Goal: Task Accomplishment & Management: Complete application form

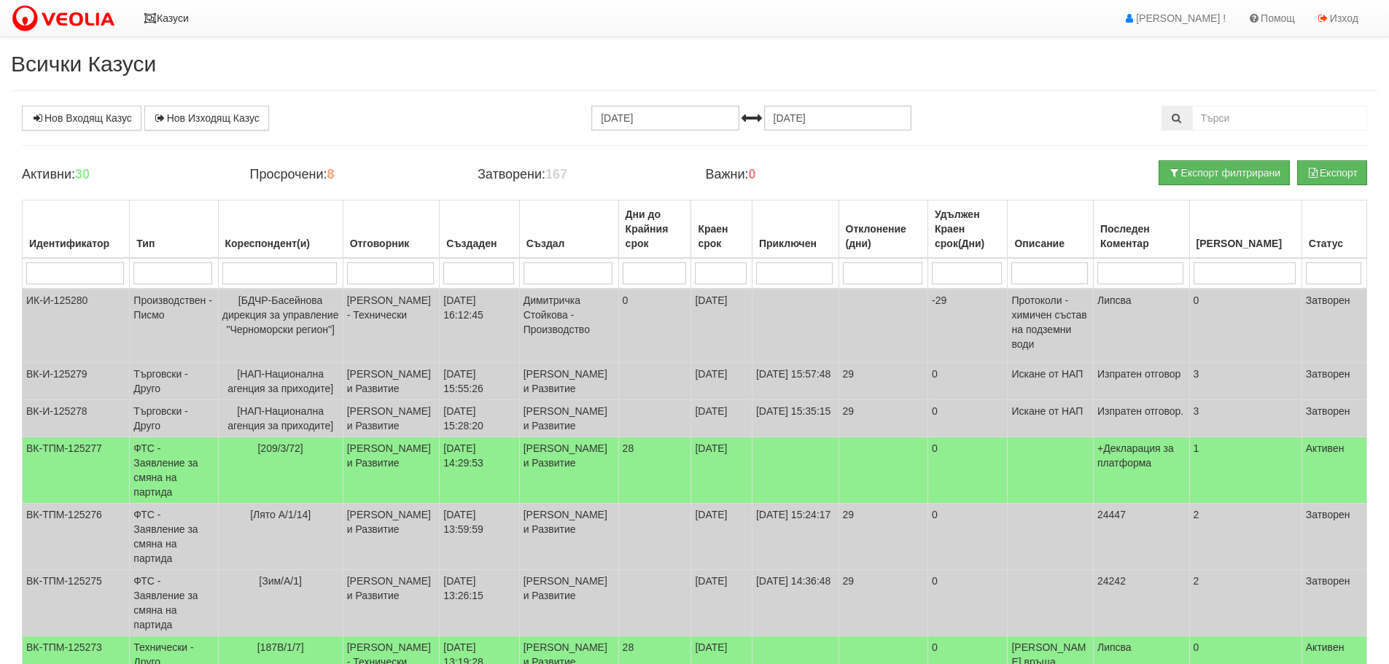
click at [149, 14] on icon at bounding box center [150, 18] width 13 height 10
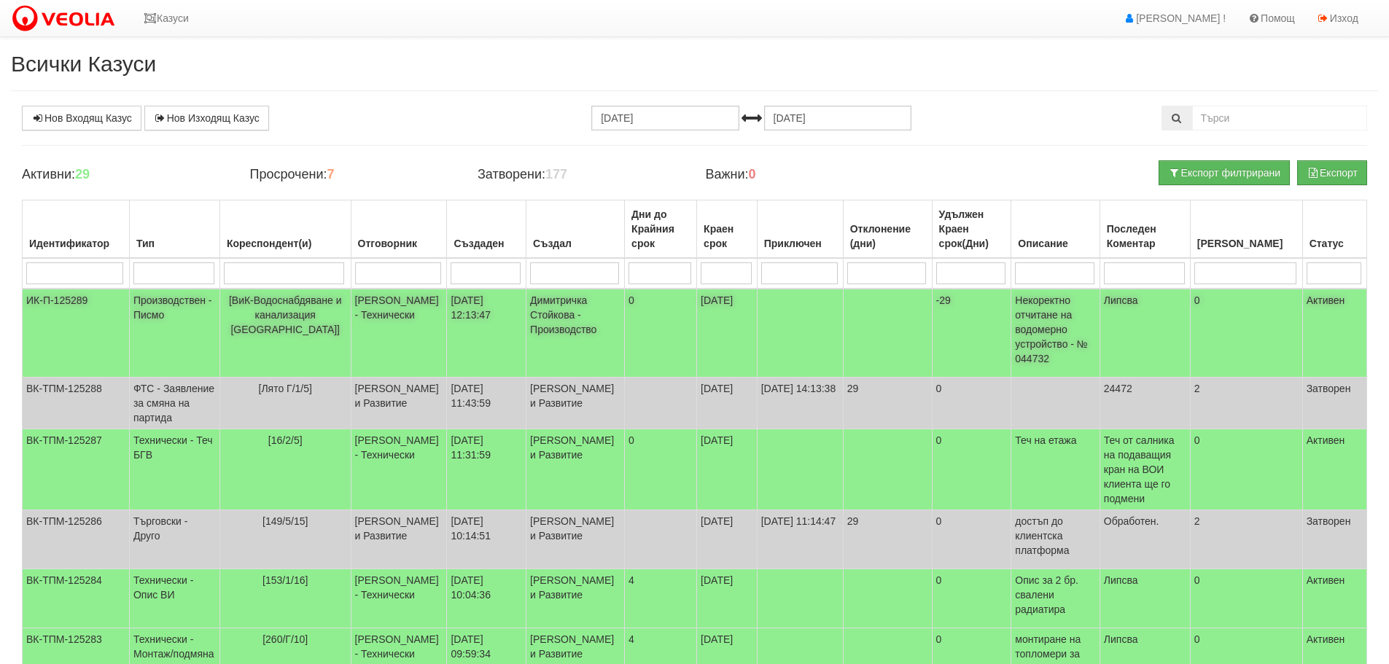
click at [60, 295] on td "ИК-П-125289" at bounding box center [76, 333] width 107 height 89
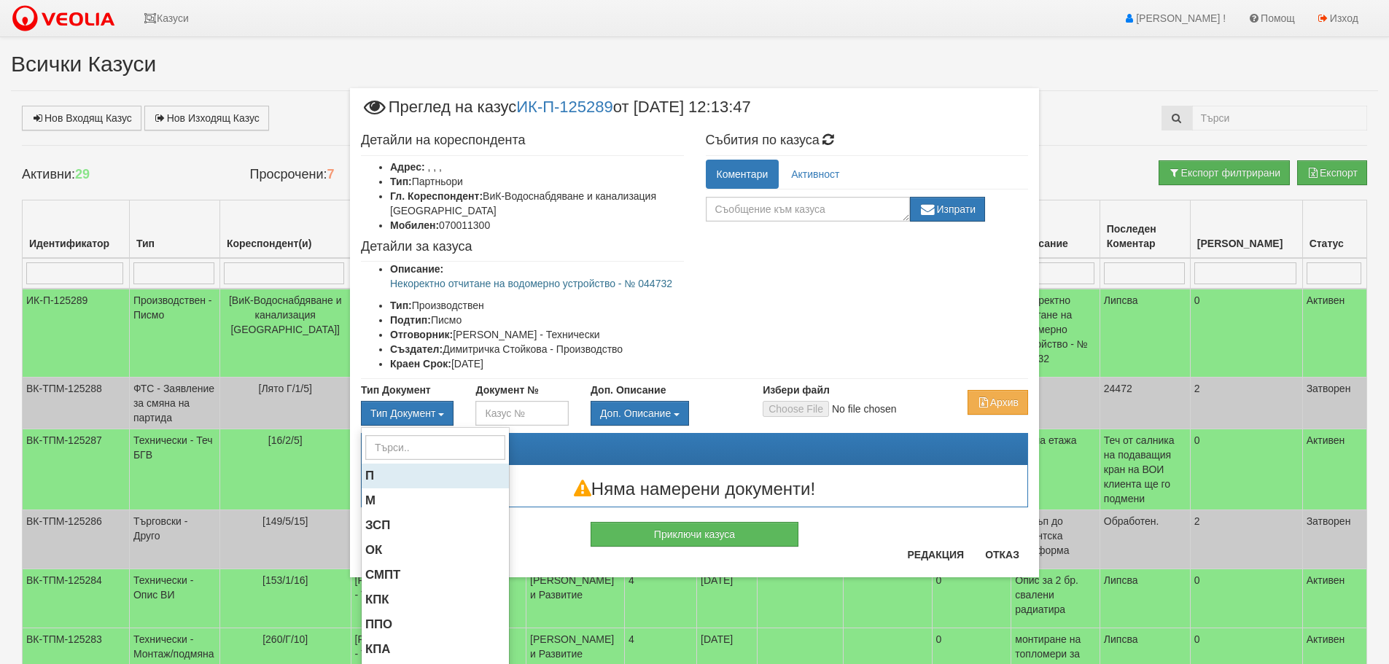
click at [368, 478] on span "П" at bounding box center [369, 476] width 9 height 14
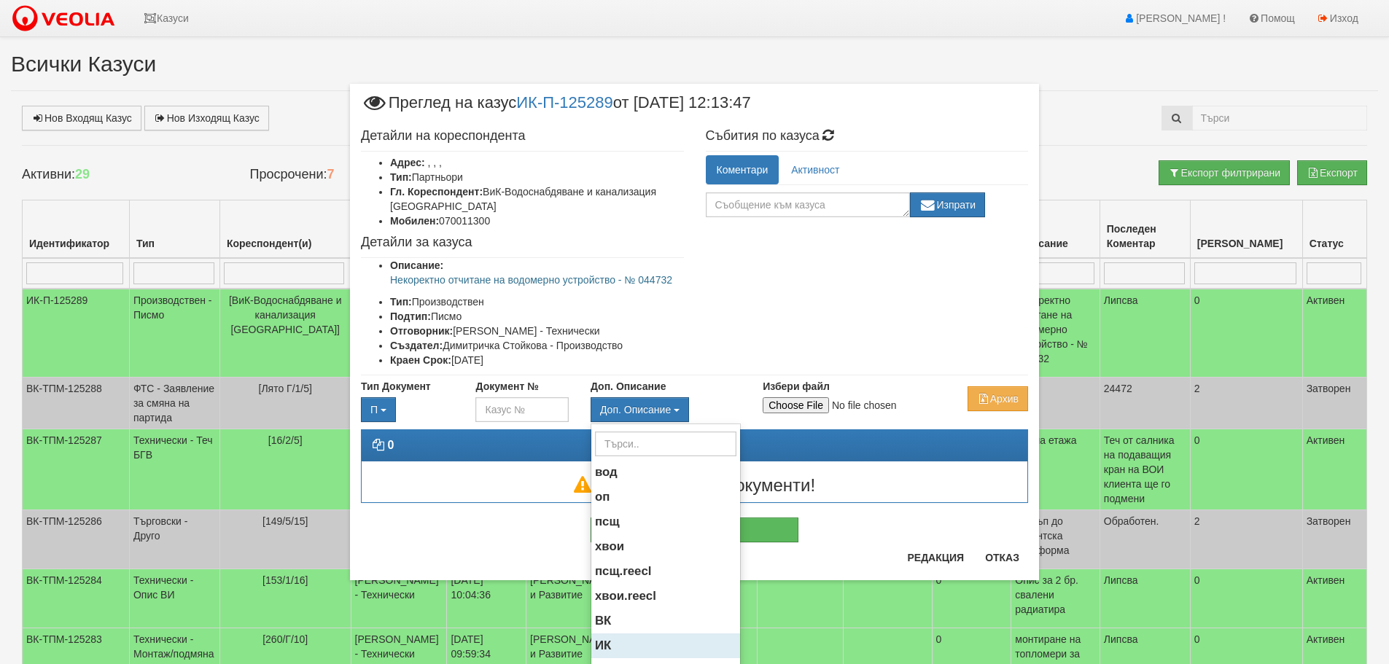
click at [602, 644] on span "ИК" at bounding box center [603, 646] width 16 height 14
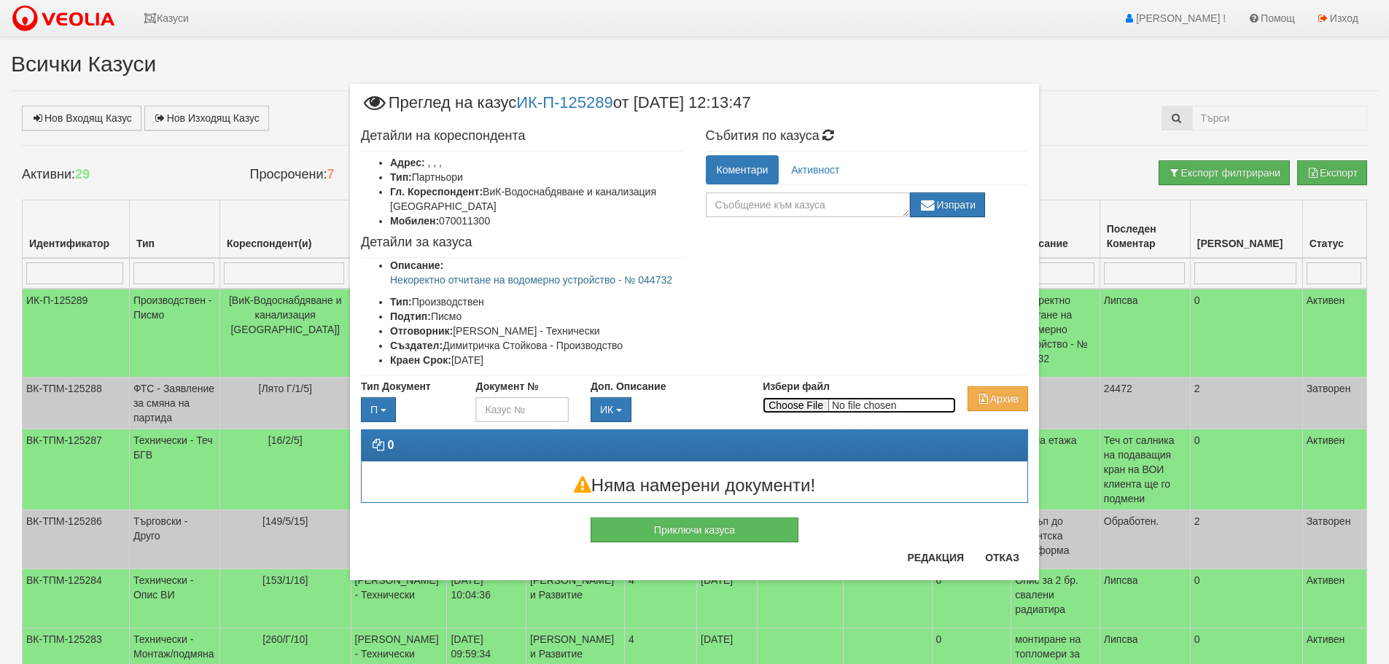
click at [807, 401] on input "Избери файл" at bounding box center [859, 406] width 193 height 16
type input "C:\fakepath\П-ВиК_Варна-ИК-П-125289-28.08.2025.pdf"
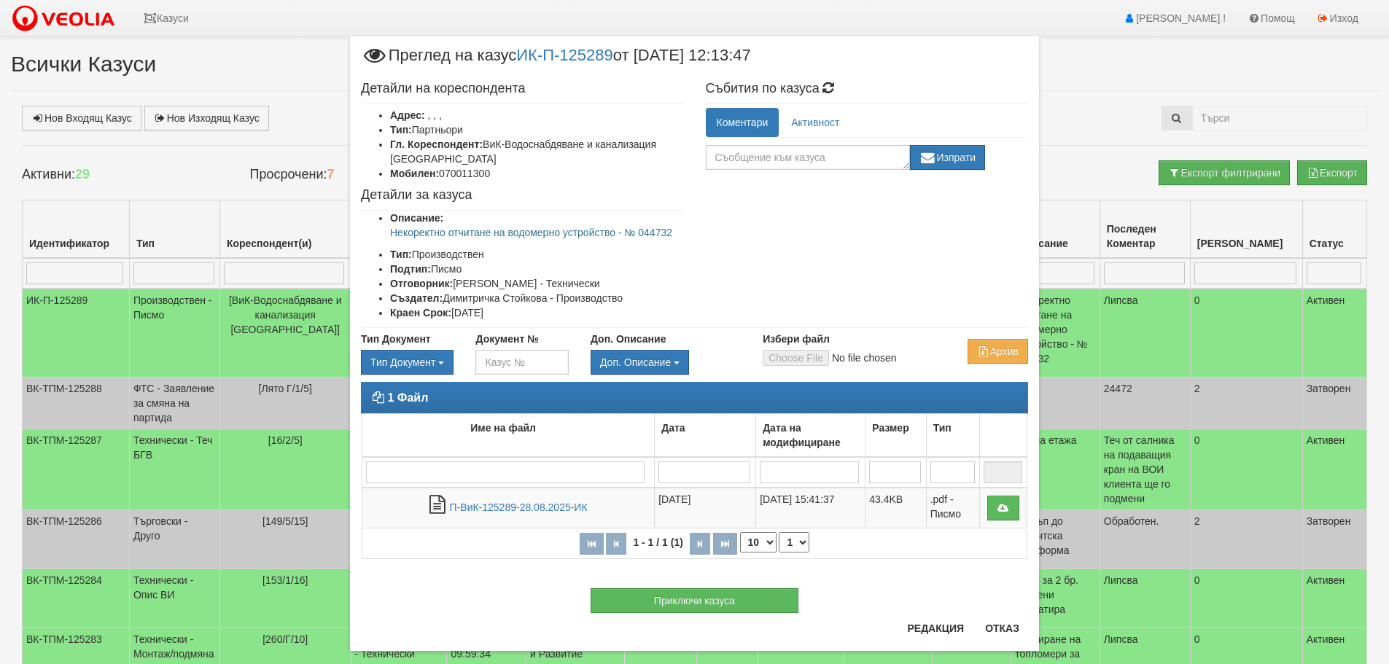
click at [802, 336] on label "Избери файл" at bounding box center [796, 339] width 67 height 15
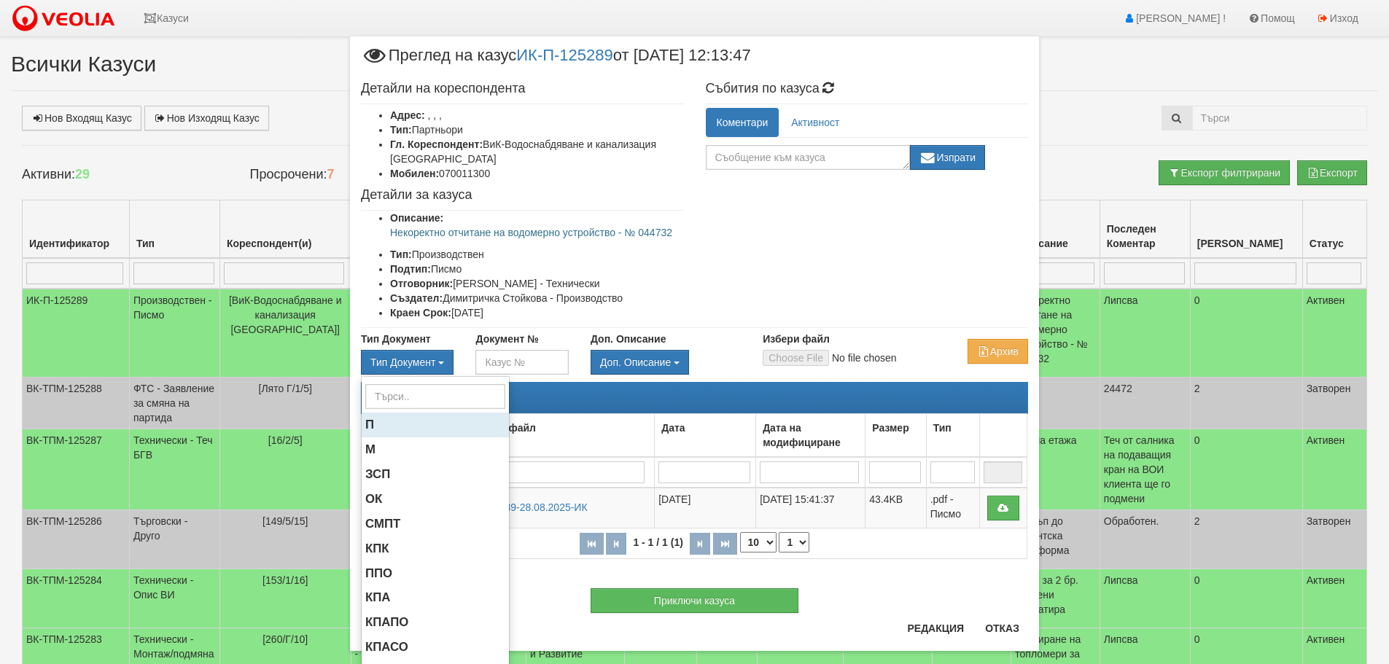
click at [365, 426] on span "П" at bounding box center [369, 425] width 9 height 14
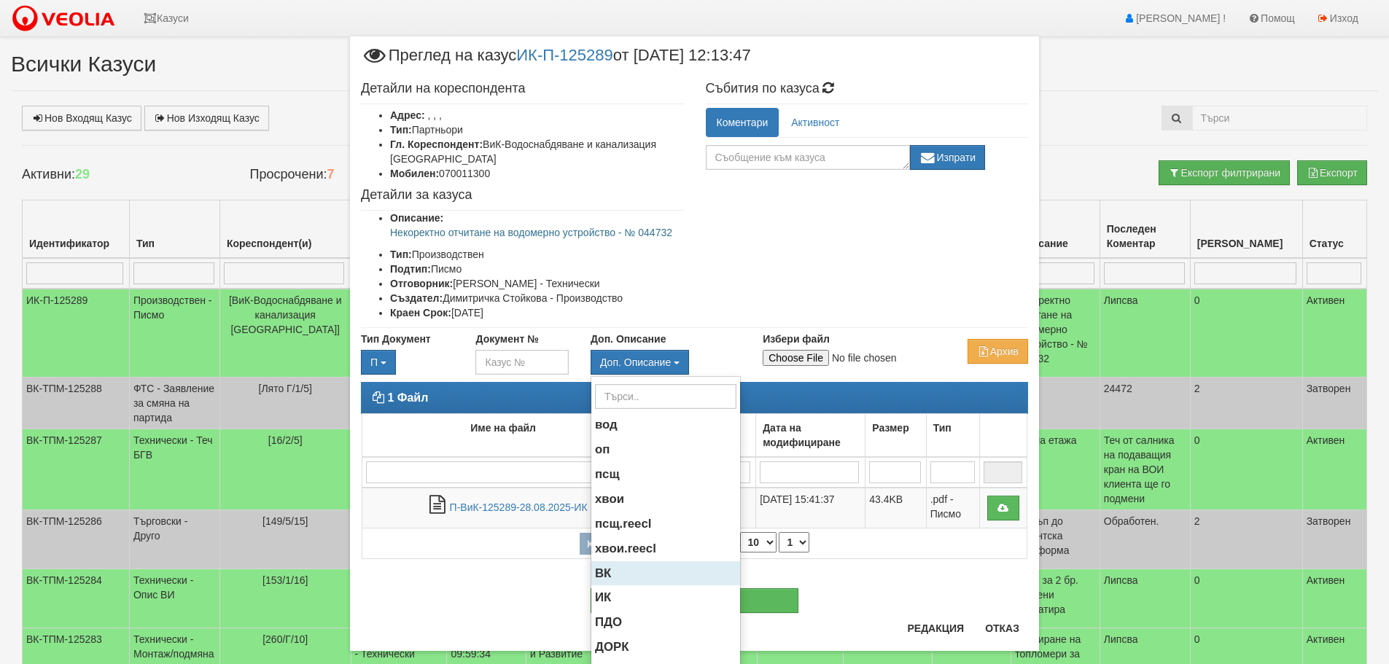
drag, startPoint x: 598, startPoint y: 596, endPoint x: 597, endPoint y: 583, distance: 12.5
click at [598, 595] on span "ИК" at bounding box center [603, 598] width 16 height 14
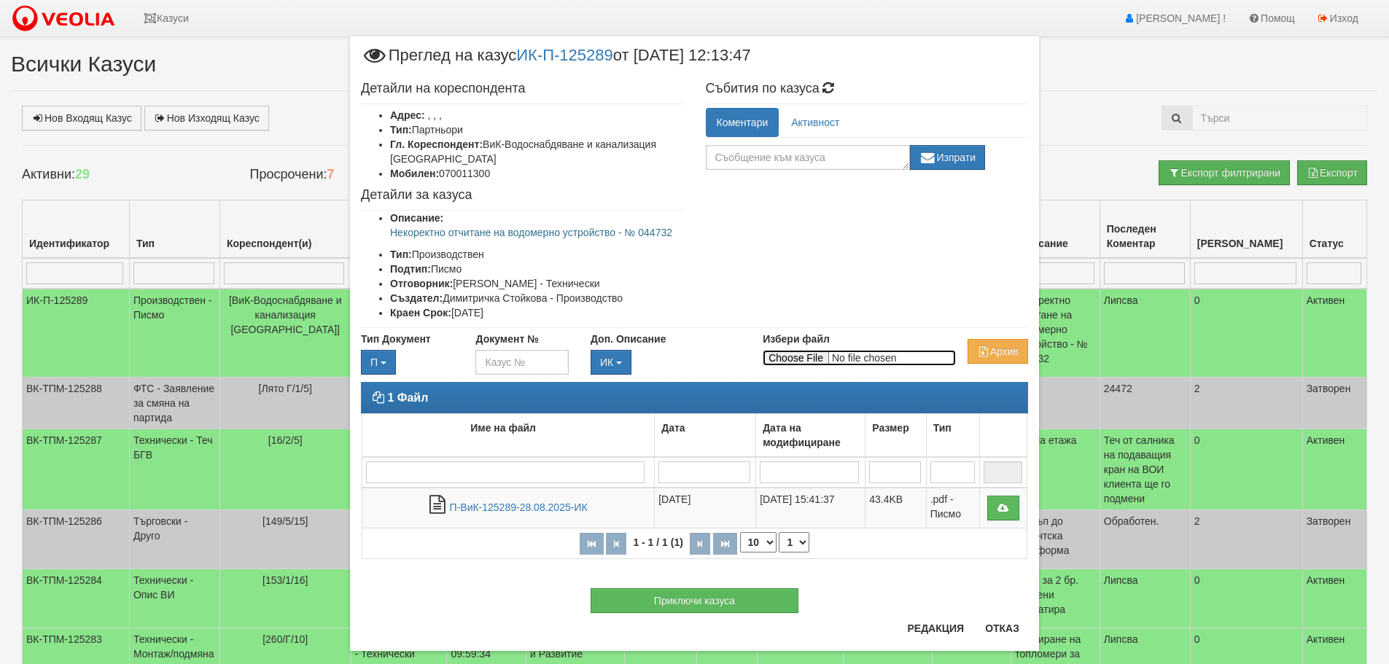
click at [800, 357] on input "Избери файл" at bounding box center [859, 358] width 193 height 16
type input "C:\fakepath\П-ВиК_Варна-ИК-П-125289-28.08.2025_вх№ВП-2691.pdf"
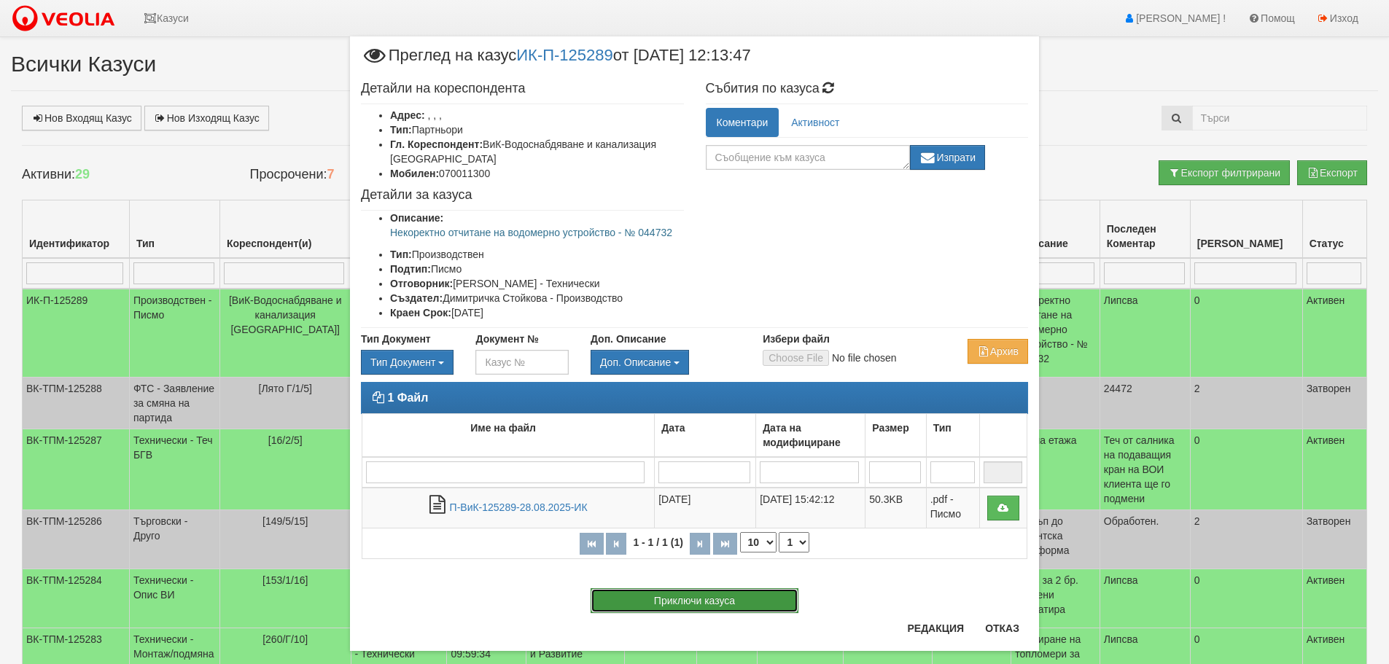
click at [705, 595] on button "Приключи казуса" at bounding box center [695, 601] width 208 height 25
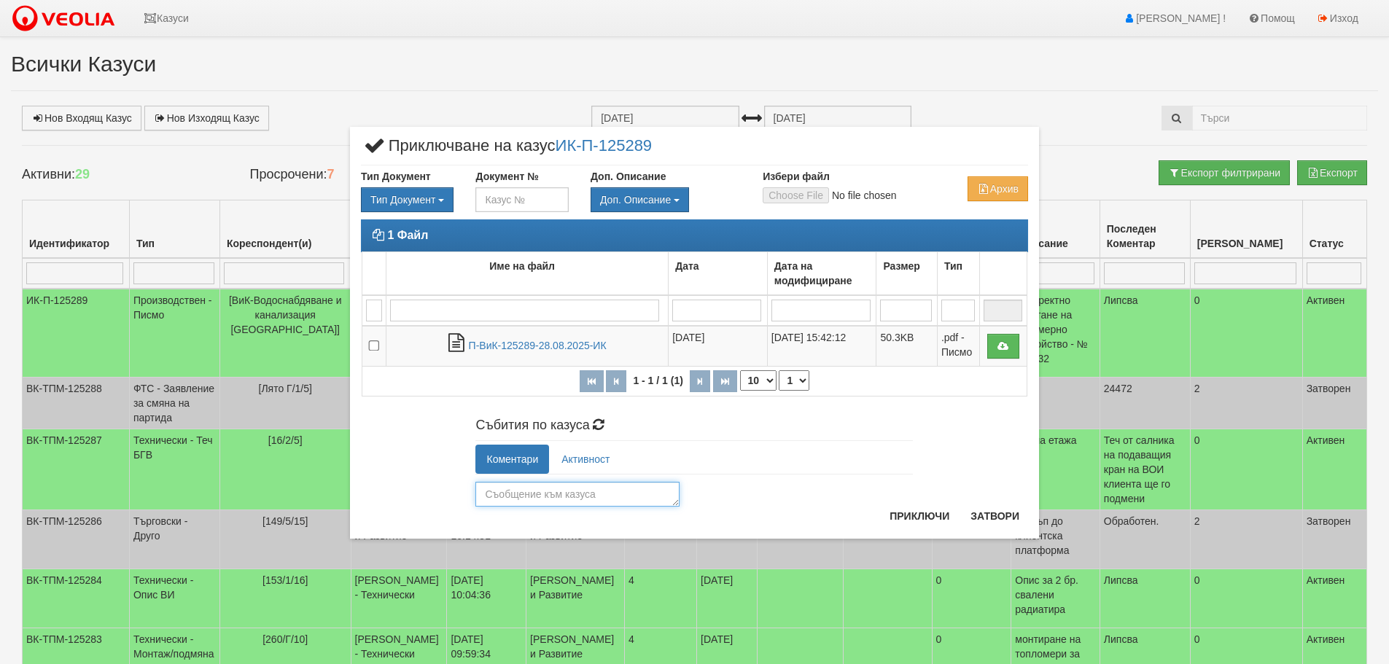
click at [543, 500] on textarea at bounding box center [578, 494] width 204 height 25
click at [589, 494] on textarea "Обработен и занесен на място." at bounding box center [578, 494] width 204 height 25
drag, startPoint x: 550, startPoint y: 494, endPoint x: 586, endPoint y: 492, distance: 35.8
click at [586, 492] on textarea "Обработен и занесен на място." at bounding box center [578, 494] width 204 height 25
type textarea "Обработен и входиран на място."
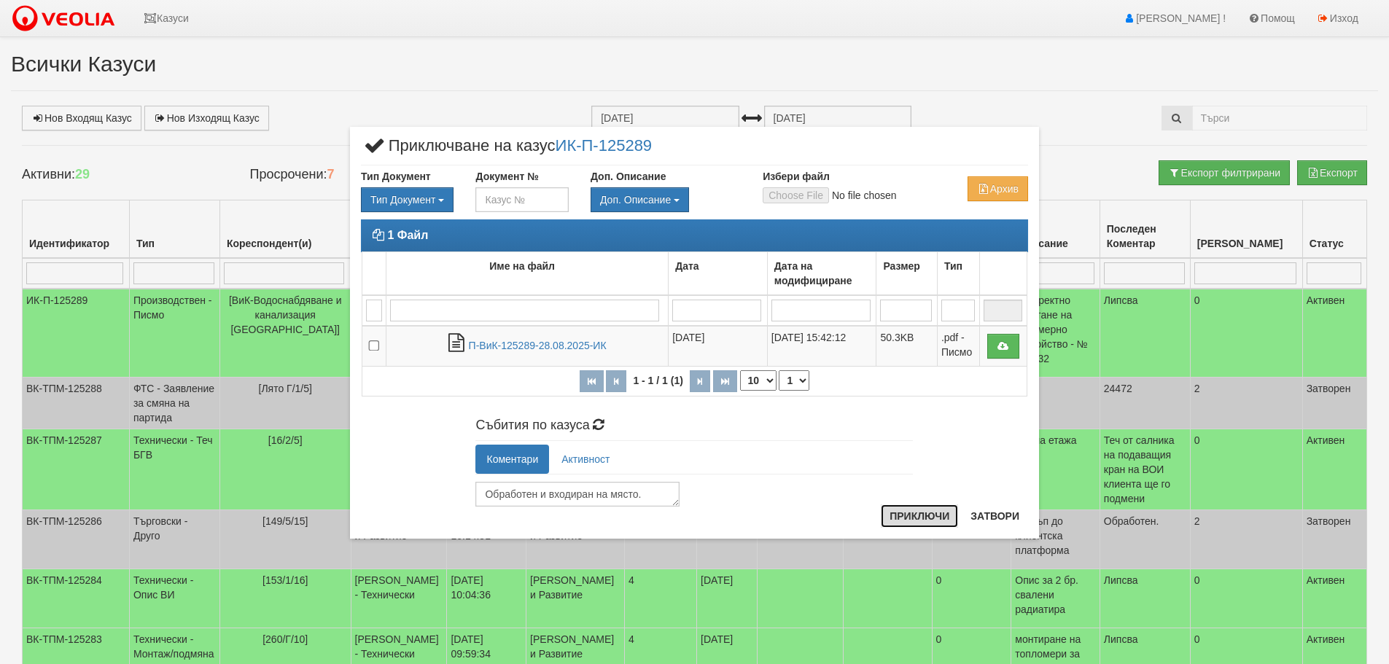
click at [913, 514] on button "Приключи" at bounding box center [919, 516] width 77 height 23
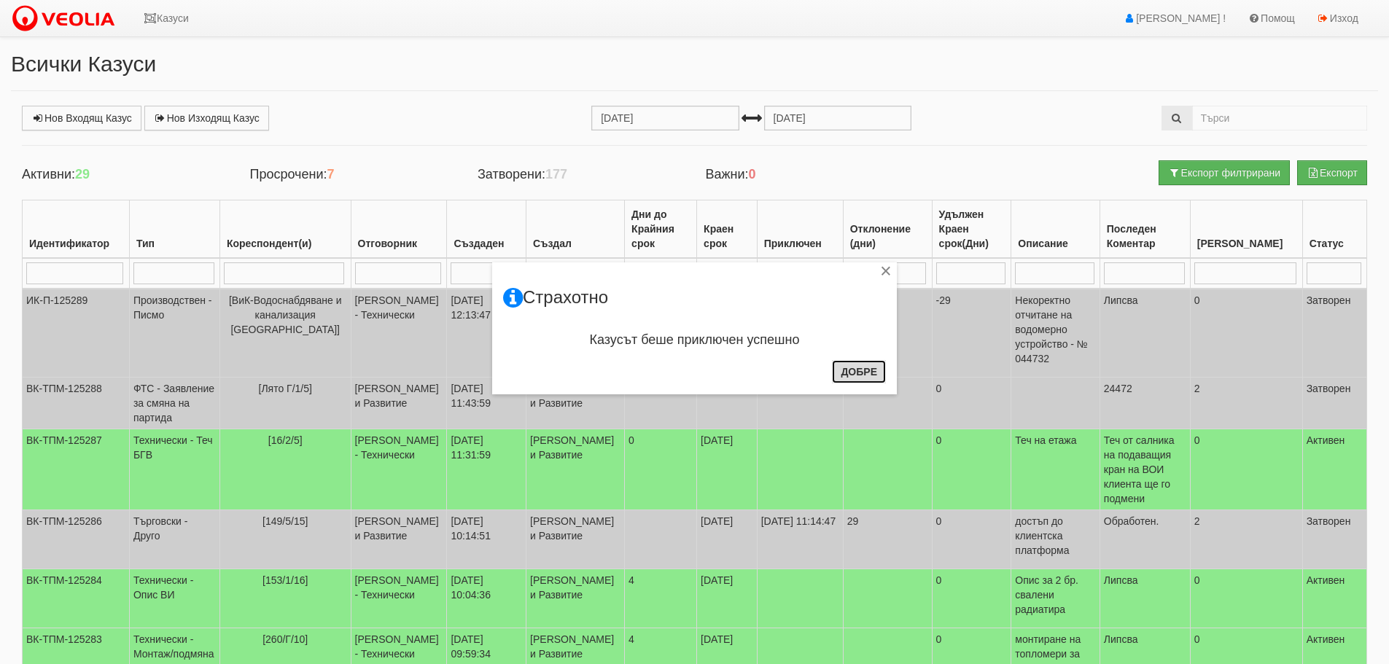
click at [862, 366] on button "Добре" at bounding box center [859, 371] width 54 height 23
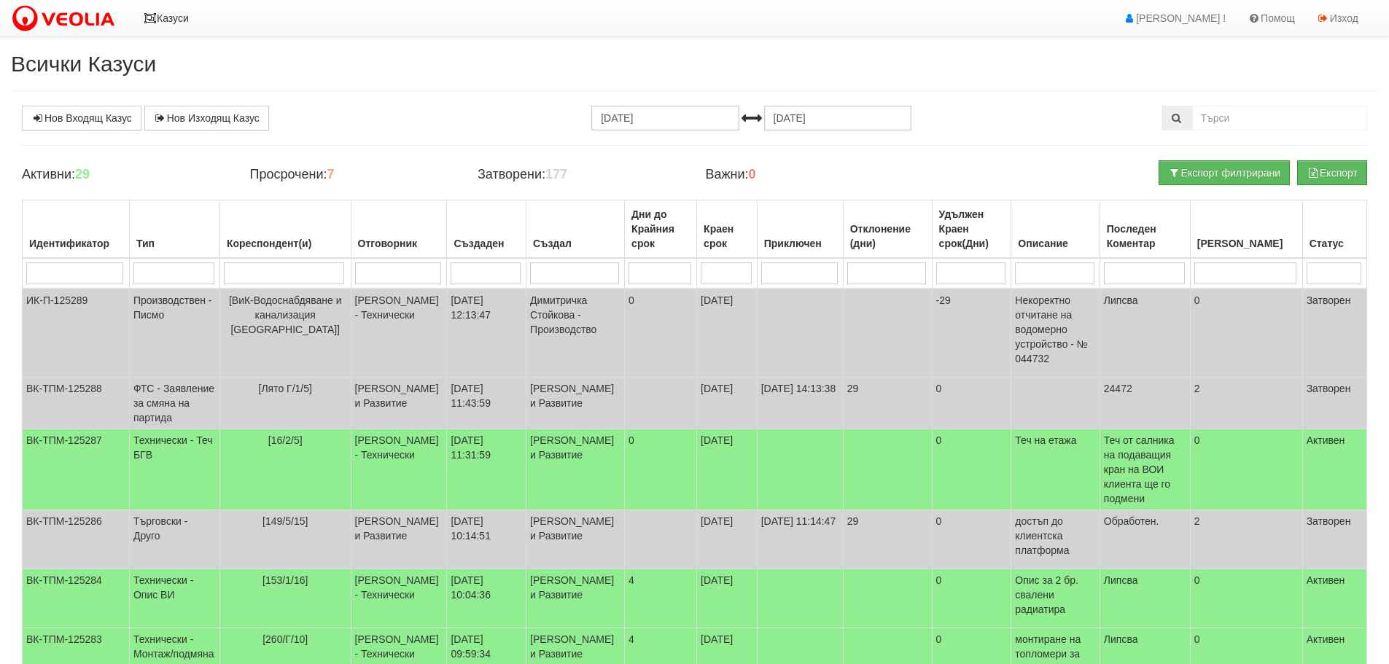
click at [148, 13] on icon at bounding box center [150, 18] width 13 height 10
click at [74, 295] on td "ИК-П-125289" at bounding box center [76, 333] width 107 height 89
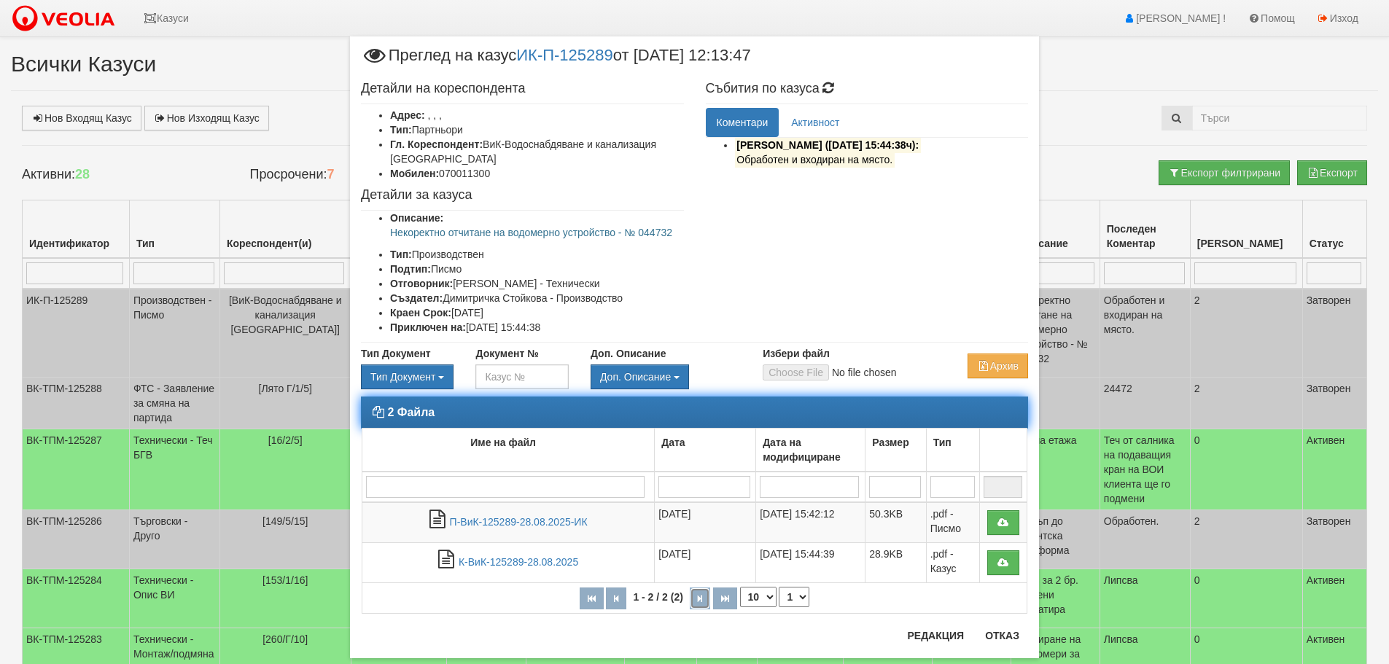
click at [698, 598] on icon "button" at bounding box center [700, 599] width 4 height 8
click at [614, 597] on icon "button" at bounding box center [616, 599] width 4 height 8
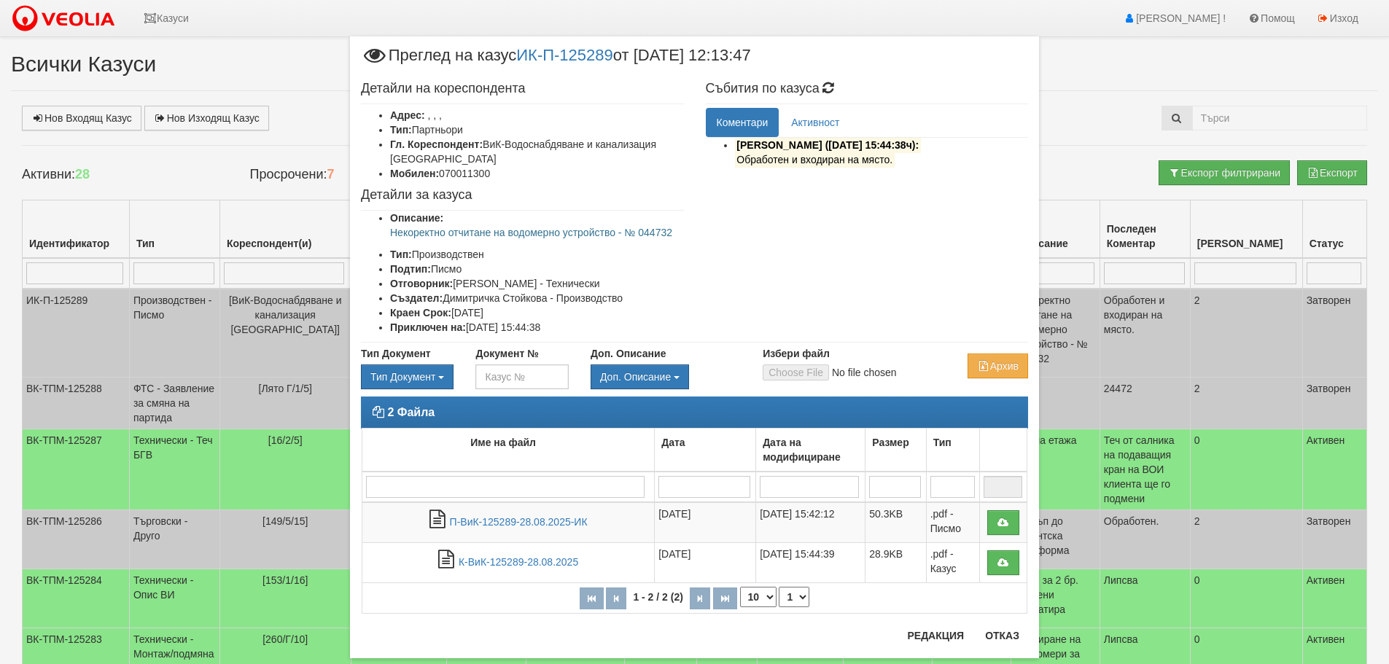
click at [1001, 627] on div "2 Файла Име на файл Дата Дата на модифициране Размер Тип 1 - 2 / 2 (2) 10 20 30…" at bounding box center [694, 513] width 689 height 232
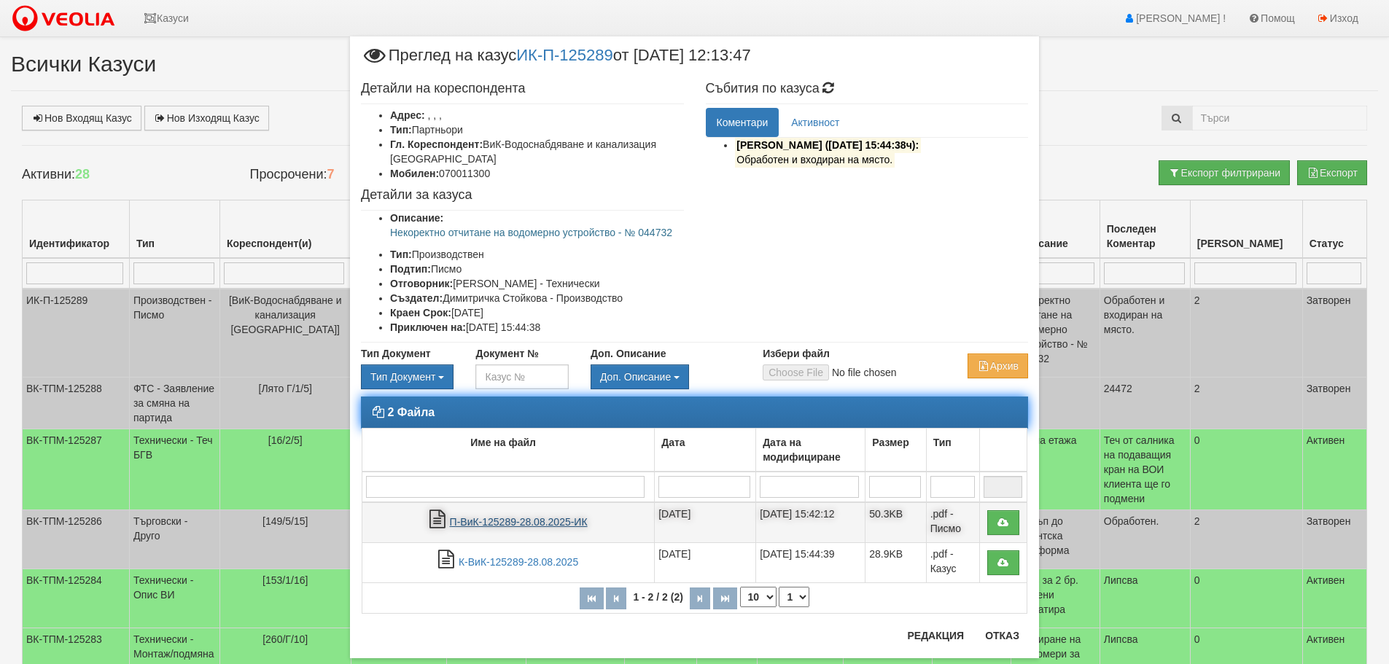
click at [468, 520] on link "П-ВиК-125289-28.08.2025-ИК" at bounding box center [519, 522] width 138 height 12
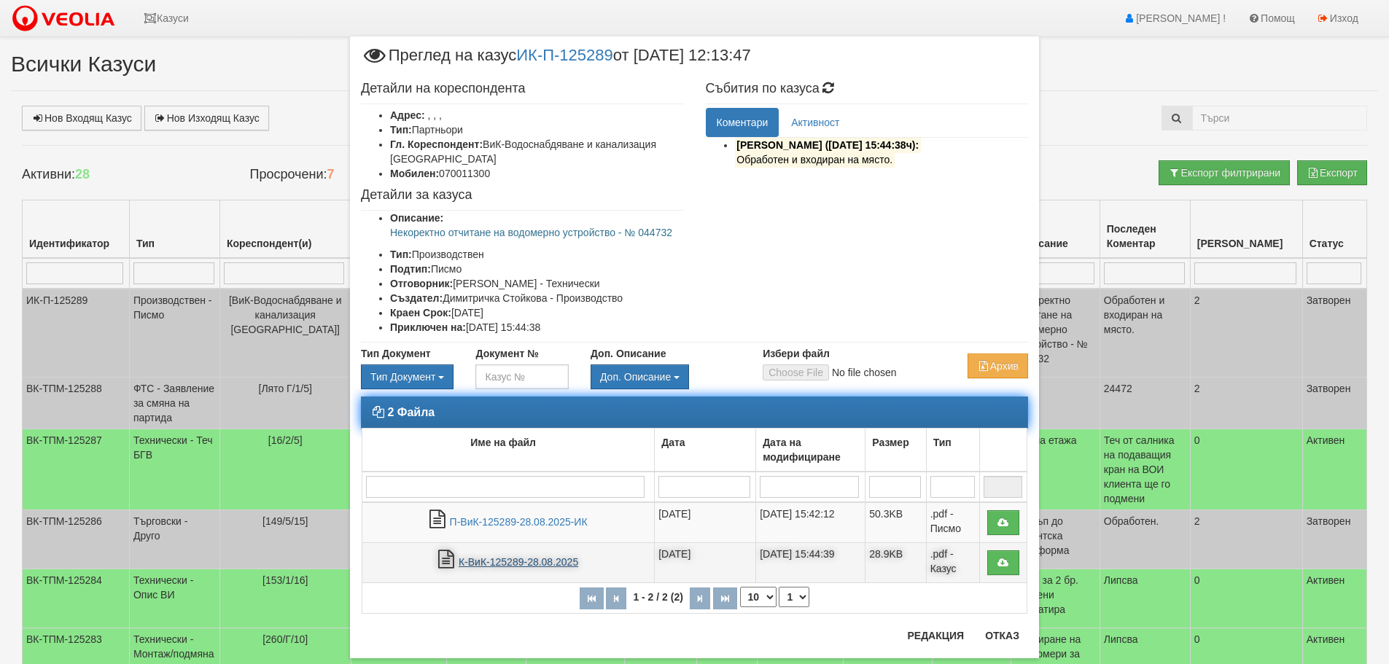
click at [460, 563] on link "К-ВиК-125289-28.08.2025" at bounding box center [519, 563] width 120 height 12
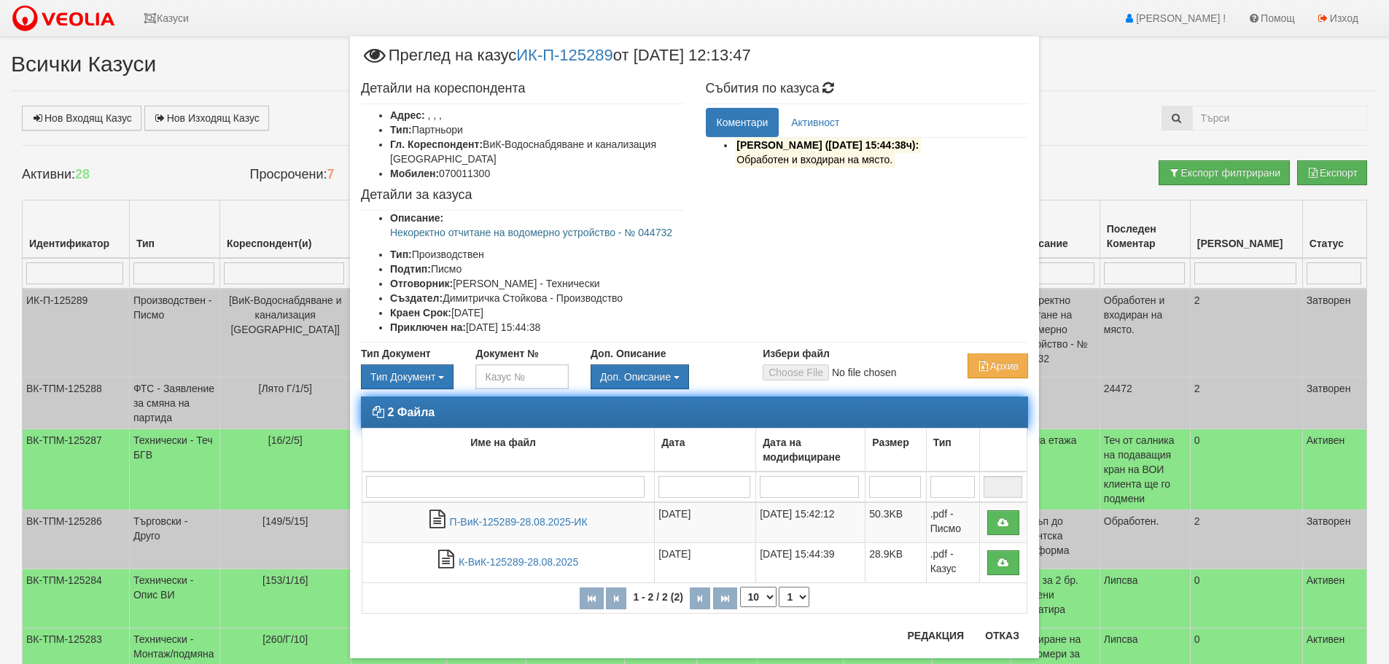
click at [797, 598] on select "1" at bounding box center [794, 597] width 31 height 20
click at [763, 597] on select "10 20 30 40" at bounding box center [758, 597] width 36 height 20
select select "20"
click at [740, 587] on select "10 20 30 40" at bounding box center [758, 597] width 36 height 20
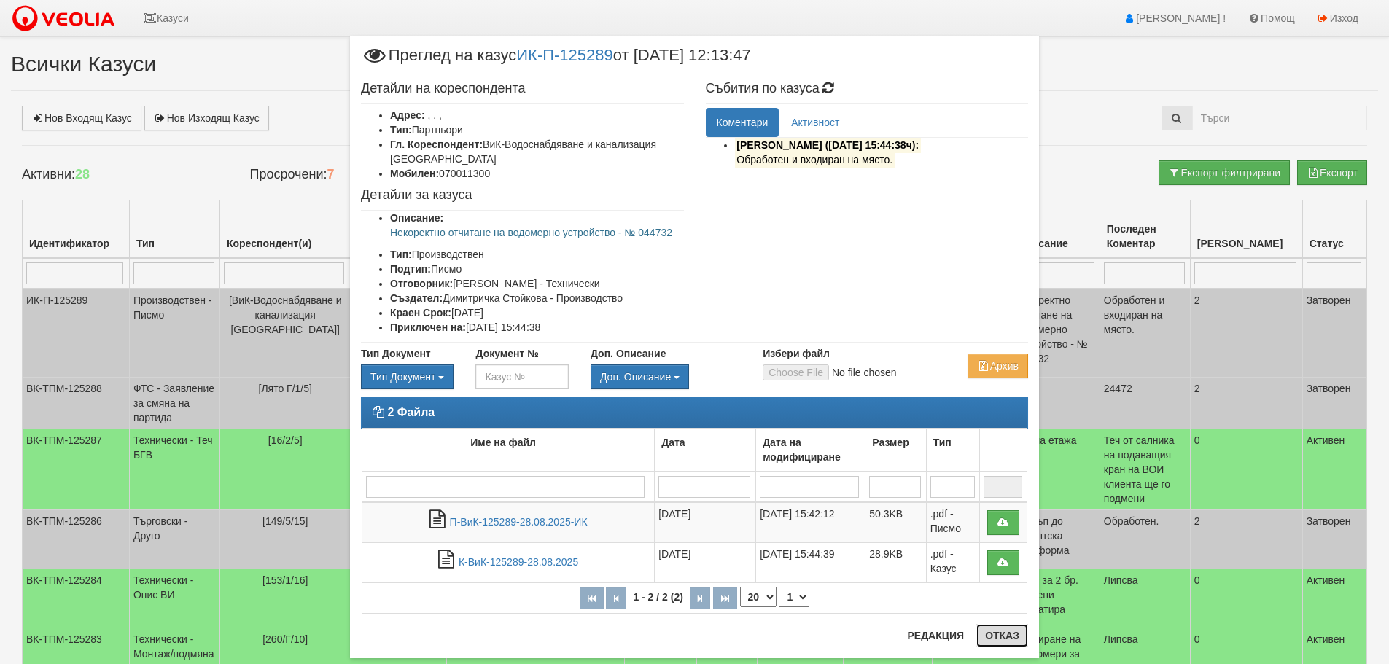
click at [1000, 635] on button "Отказ" at bounding box center [1003, 635] width 52 height 23
